Goal: Task Accomplishment & Management: Use online tool/utility

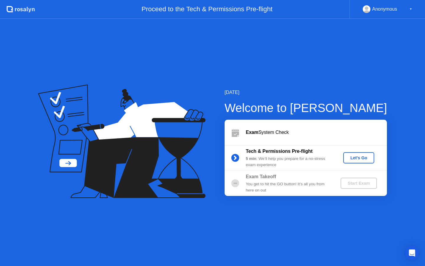
click at [358, 159] on div "Let's Go" at bounding box center [359, 157] width 26 height 5
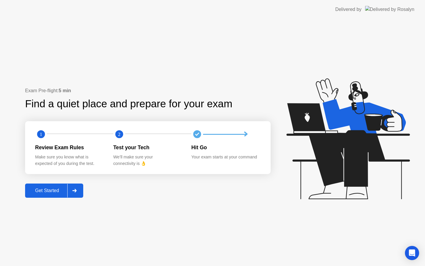
click at [73, 197] on div at bounding box center [74, 191] width 14 height 14
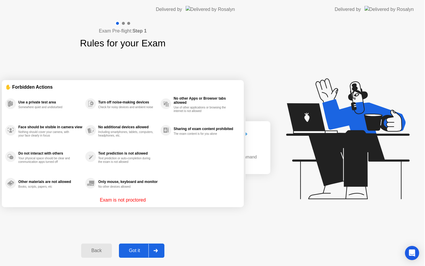
click at [75, 193] on div "Exam Pre-flight: Step 1 Rules for your Exam ✋ Forbidden Actions Use a private t…" at bounding box center [123, 142] width 246 height 247
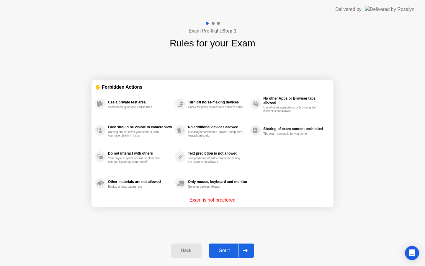
click at [225, 250] on div "Got it" at bounding box center [225, 250] width 28 height 5
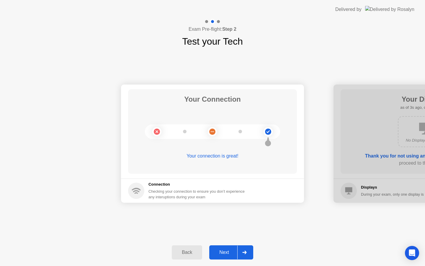
click at [238, 247] on div at bounding box center [244, 252] width 14 height 14
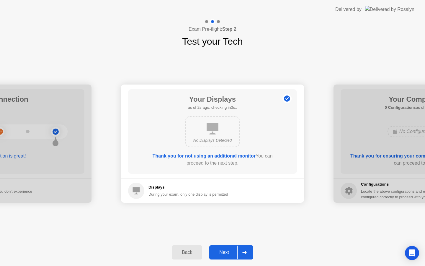
click at [244, 256] on div at bounding box center [244, 252] width 14 height 14
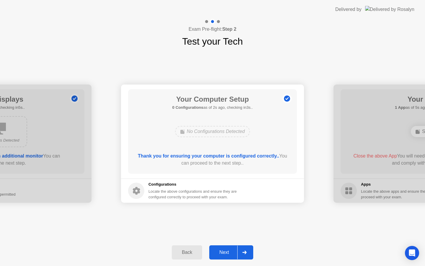
click at [233, 249] on div "Next" at bounding box center [224, 251] width 26 height 5
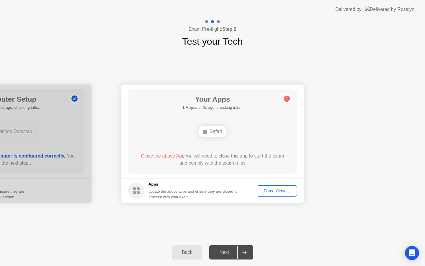
click at [265, 190] on div "Force Close..." at bounding box center [277, 190] width 36 height 5
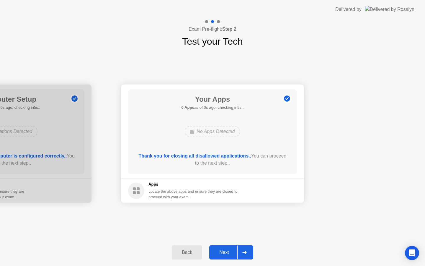
click at [238, 255] on div at bounding box center [244, 252] width 14 height 14
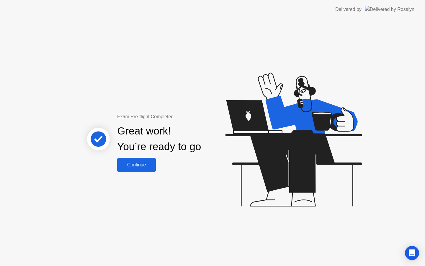
click at [136, 171] on button "Continue" at bounding box center [136, 165] width 39 height 14
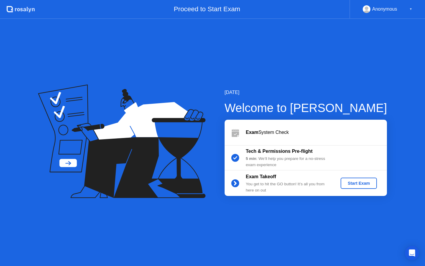
click at [351, 183] on div "Start Exam" at bounding box center [359, 183] width 32 height 5
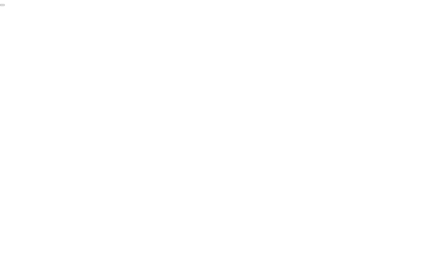
click div "End Proctoring Session"
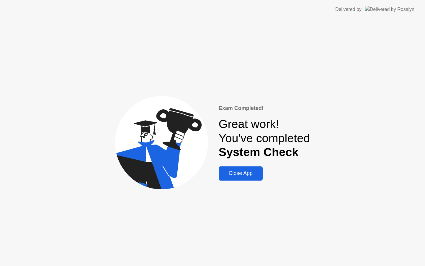
click at [255, 172] on div "Close App" at bounding box center [241, 173] width 40 height 6
